Goal: Information Seeking & Learning: Learn about a topic

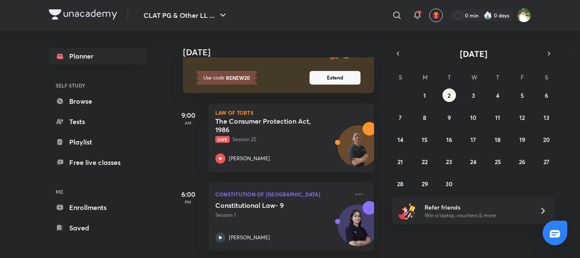
scroll to position [88, 0]
click at [277, 136] on p "Live Session 25" at bounding box center [281, 140] width 133 height 8
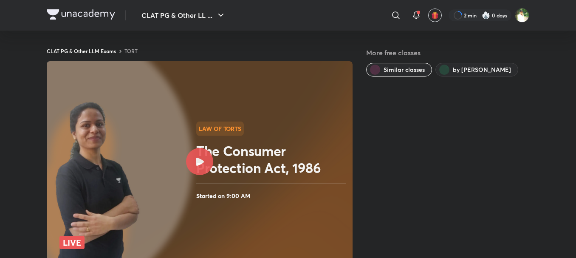
click at [203, 161] on icon at bounding box center [200, 162] width 8 height 8
click at [196, 161] on icon at bounding box center [200, 162] width 8 height 8
click at [197, 160] on icon at bounding box center [200, 162] width 8 height 8
click at [197, 158] on icon at bounding box center [200, 162] width 8 height 8
click at [193, 157] on div at bounding box center [199, 161] width 27 height 27
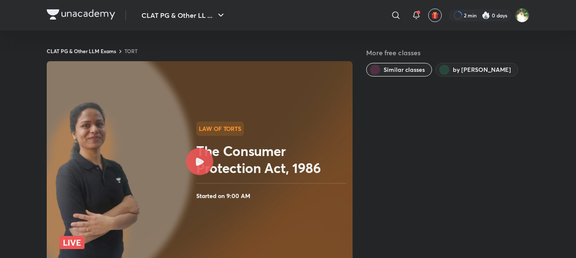
click at [201, 154] on div at bounding box center [199, 161] width 27 height 27
click at [212, 150] on h2 "The Consumer Protection Act, 1986" at bounding box center [272, 159] width 153 height 34
click at [207, 158] on div at bounding box center [199, 161] width 27 height 27
click at [75, 192] on img at bounding box center [97, 182] width 91 height 167
click at [208, 150] on h2 "The Consumer Protection Act, 1986" at bounding box center [272, 159] width 153 height 34
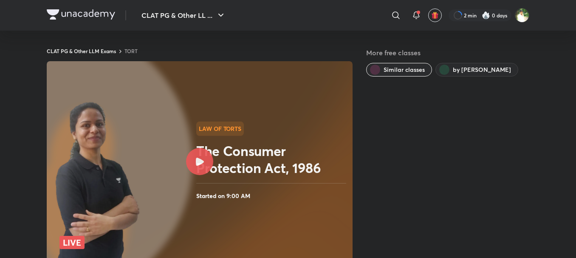
click at [201, 162] on icon at bounding box center [200, 162] width 8 height 8
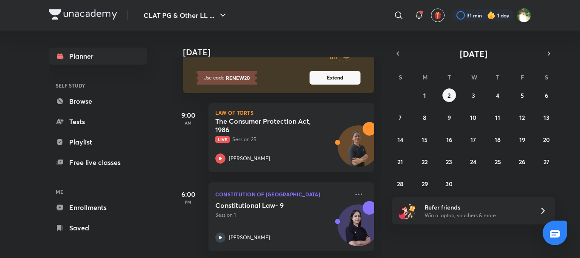
scroll to position [88, 0]
click at [354, 189] on icon at bounding box center [359, 194] width 10 height 10
click at [152, 158] on div "Planner SELF STUDY Browse Tests Playlist Free live classes ME Enrollments Saved" at bounding box center [107, 141] width 116 height 220
click at [184, 150] on div "9:00 AM" at bounding box center [188, 137] width 34 height 69
